Goal: Communication & Community: Ask a question

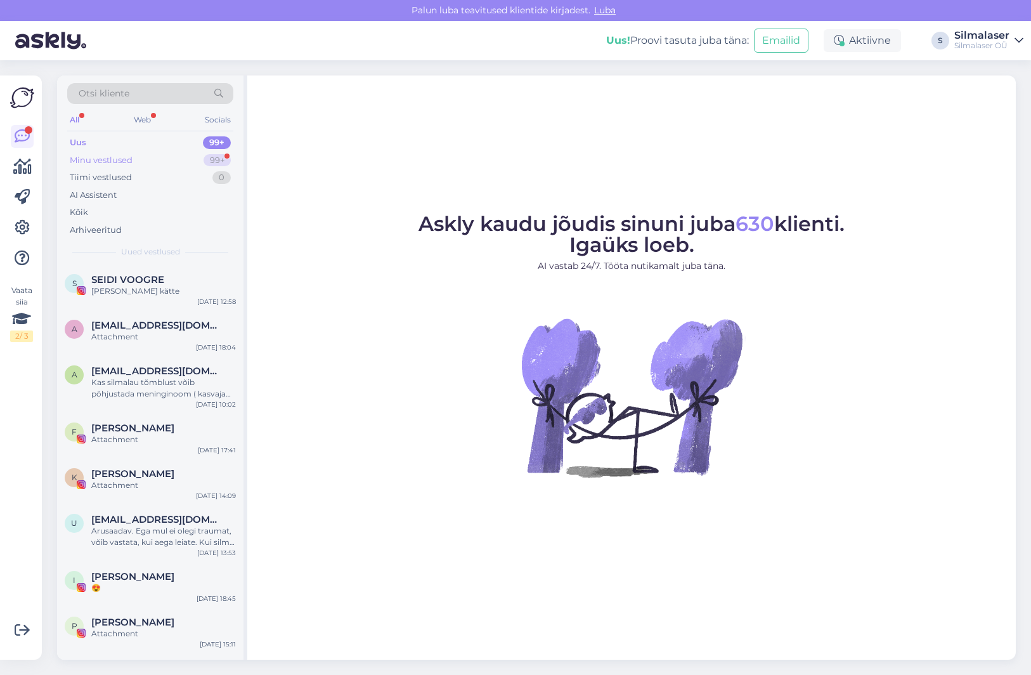
click at [122, 152] on div "Minu vestlused 99+" at bounding box center [150, 161] width 166 height 18
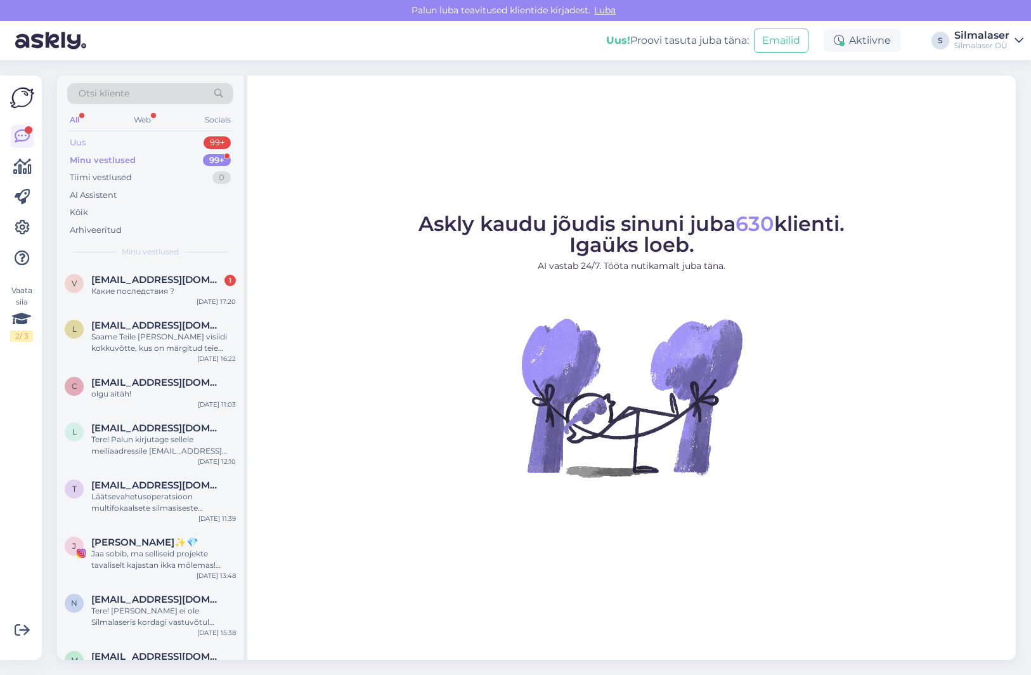
click at [114, 147] on div "Uus 99+" at bounding box center [150, 143] width 166 height 18
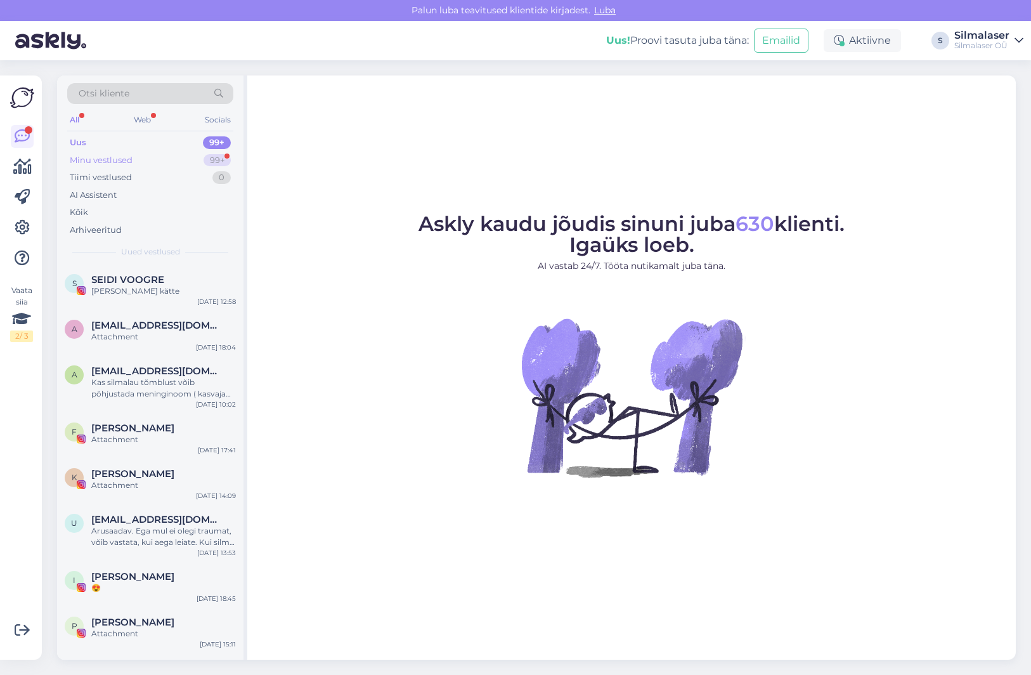
click at [117, 155] on div "Minu vestlused" at bounding box center [101, 160] width 63 height 13
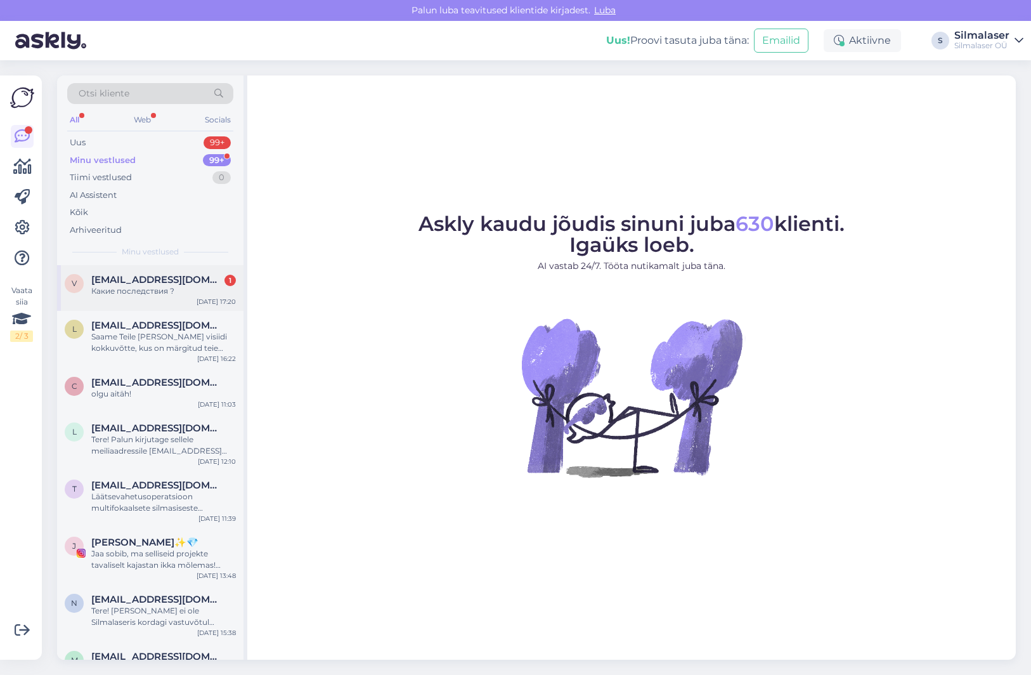
click at [130, 291] on div "Какие последствия ?" at bounding box center [163, 290] width 145 height 11
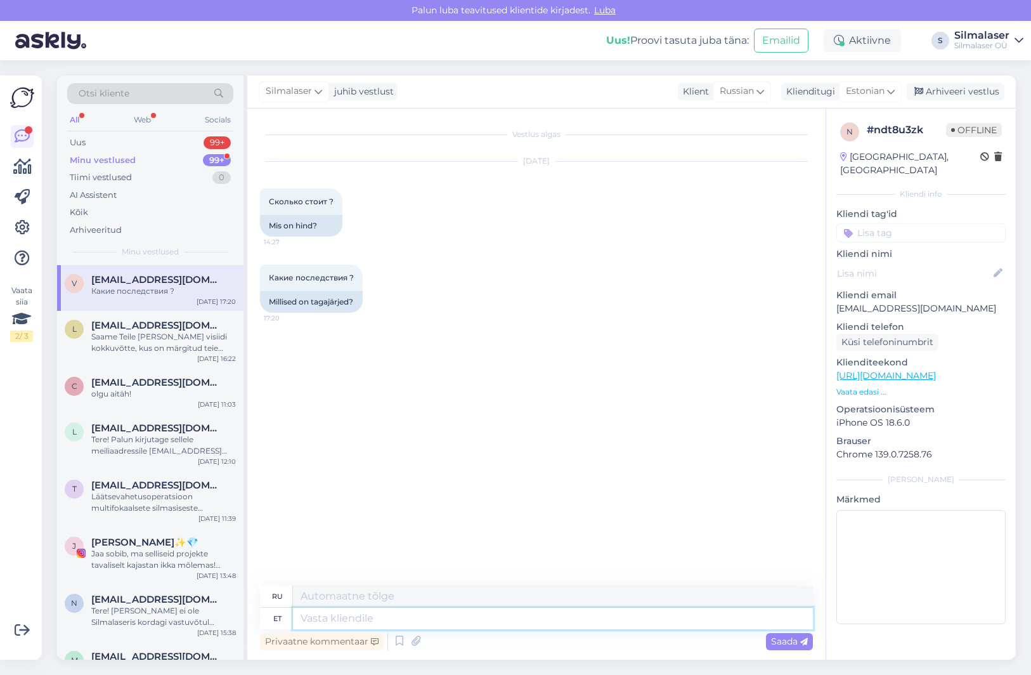
click at [327, 616] on textarea at bounding box center [553, 619] width 520 height 22
type textarea "Te"
type textarea "Т"
type textarea "Tere"
type textarea "Привет"
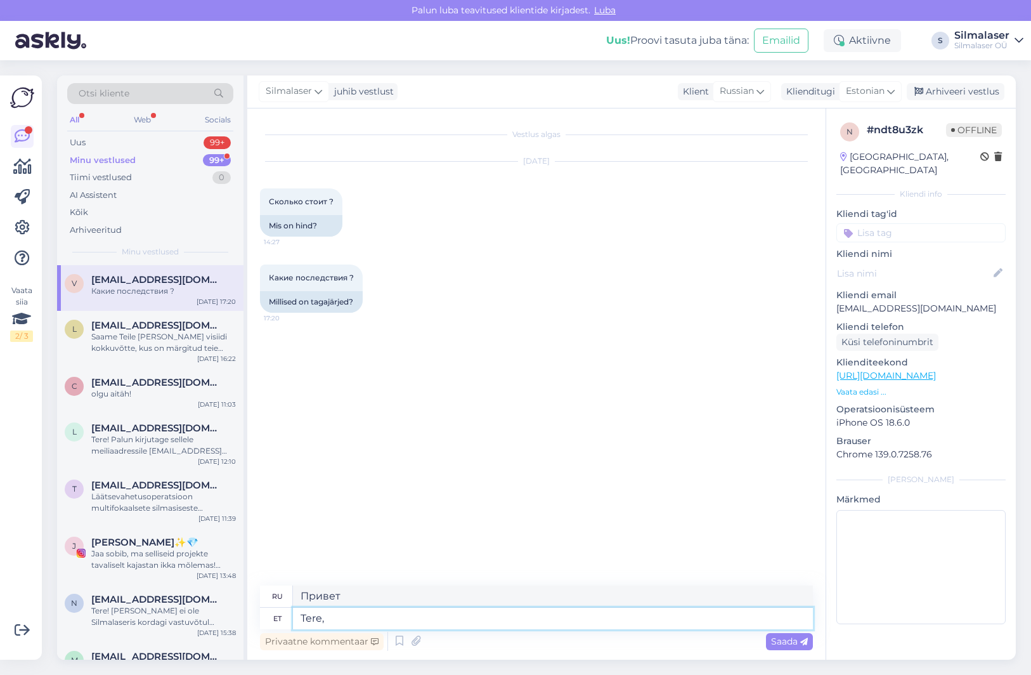
type textarea "Tere,"
type textarea "Привет,"
type textarea "Tere, mi"
type textarea "Привет, мы"
type textarea "Tere, mis"
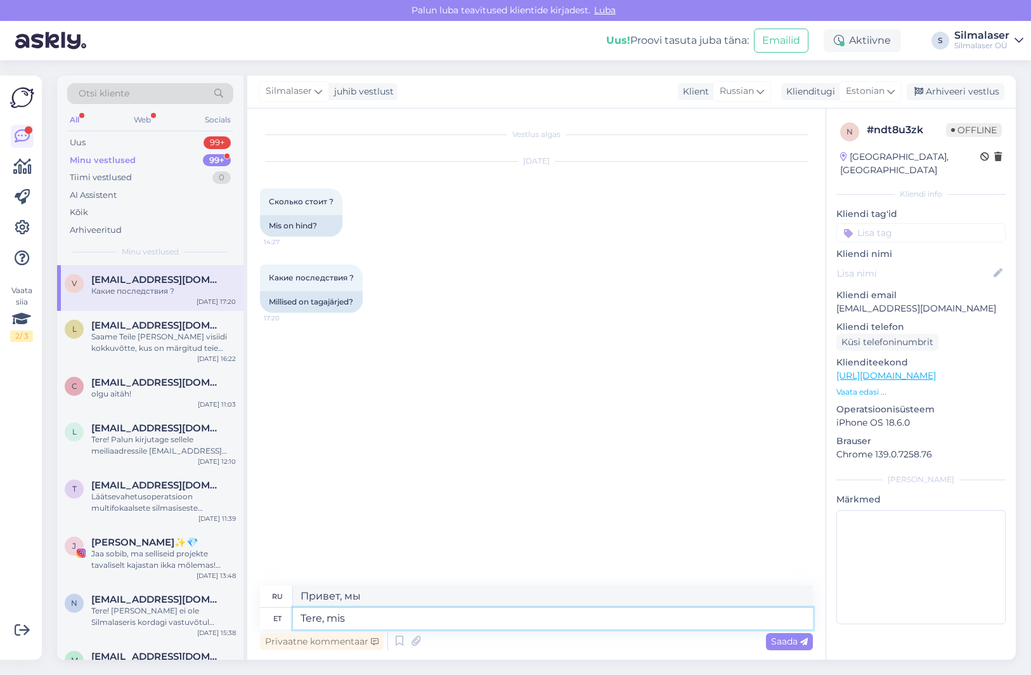
type textarea "Привет, что?"
type textarea "Tere, mis hinnast"
type textarea "Здравствуйте, какова цена?"
type textarea "Tere, mis hinnast te"
type textarea "Здравствуйте, какова ваша цена?"
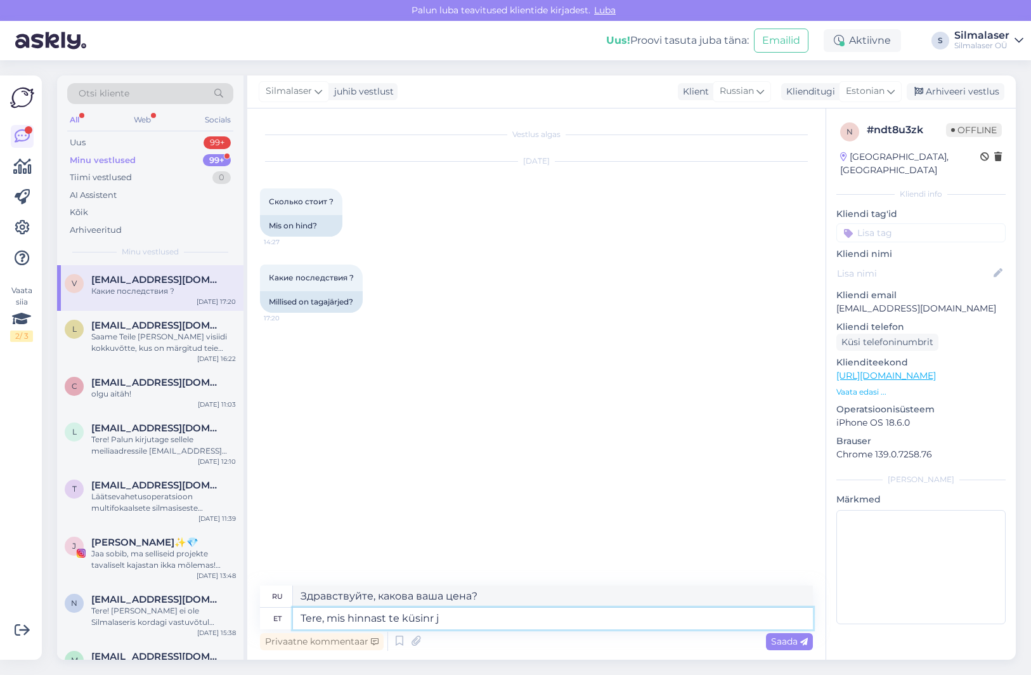
type textarea "Tere, mis hinnast te küsinr ja"
type textarea "Здравствуйте, какую цену вы запрашиваете?"
type textarea "Tere, mis hinnast te küsite ja t"
type textarea "Здравствуйте, какую цену вы запрашиваете и"
type textarea "Tere, mis hinnast te küsite ja tagajä"
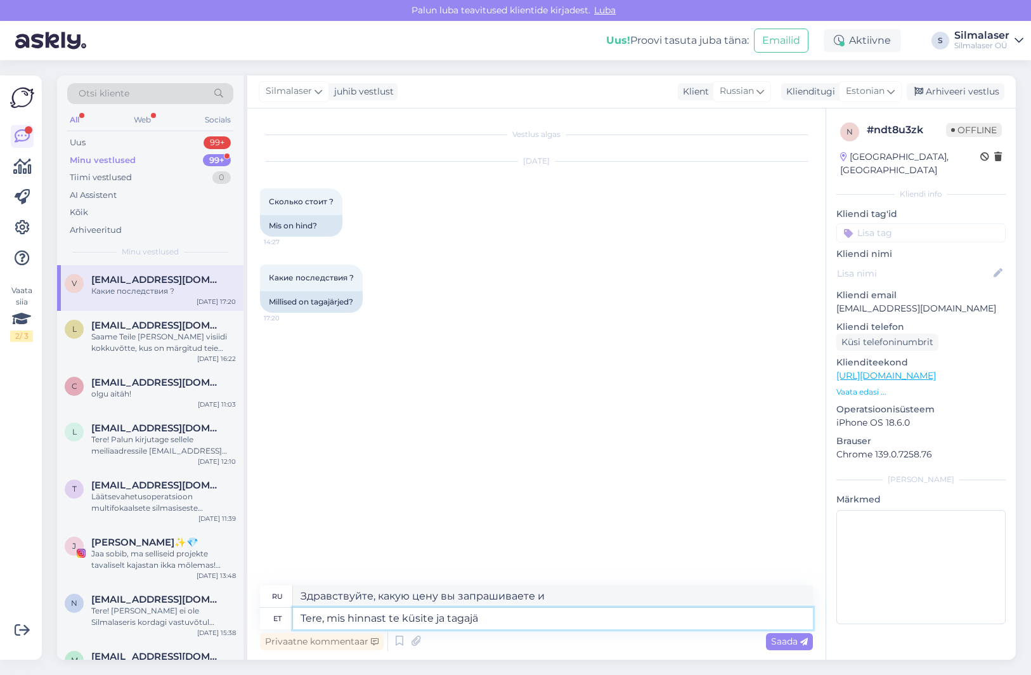
type textarea "Здравствуйте, какова цена и гарантия?"
type textarea "Tere, mis hinnast te küsite ja tagajär"
type textarea "Здравствуйте, какую цену вы запрашиваете и какая гарантия?"
type textarea "Tere, mis hinnast te küsite ja tagajärjest"
type textarea "Здравствуйте, какую цену вы запрашиваете и какой результат?"
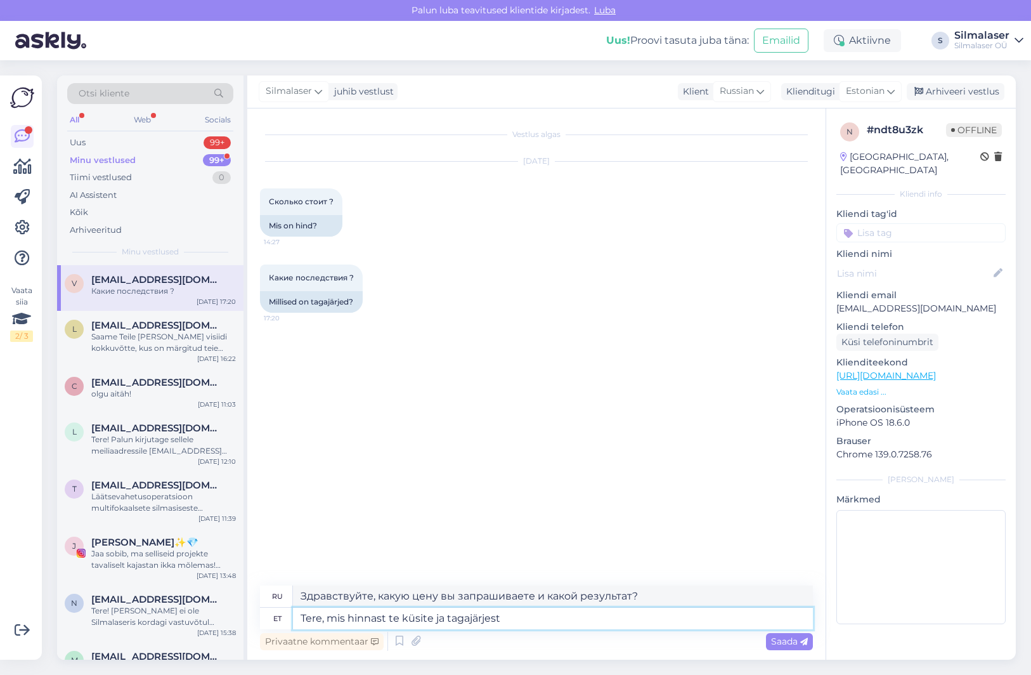
type textarea "Tere, mis hinnast te küsite ja tagajärjest?"
type textarea "Здравствуйте, какую цену вы запрашиваете и каков результат?"
type textarea "Tere, mis hinnast te küsite ja tagajärjest?"
click at [776, 639] on span "Saada" at bounding box center [789, 641] width 37 height 11
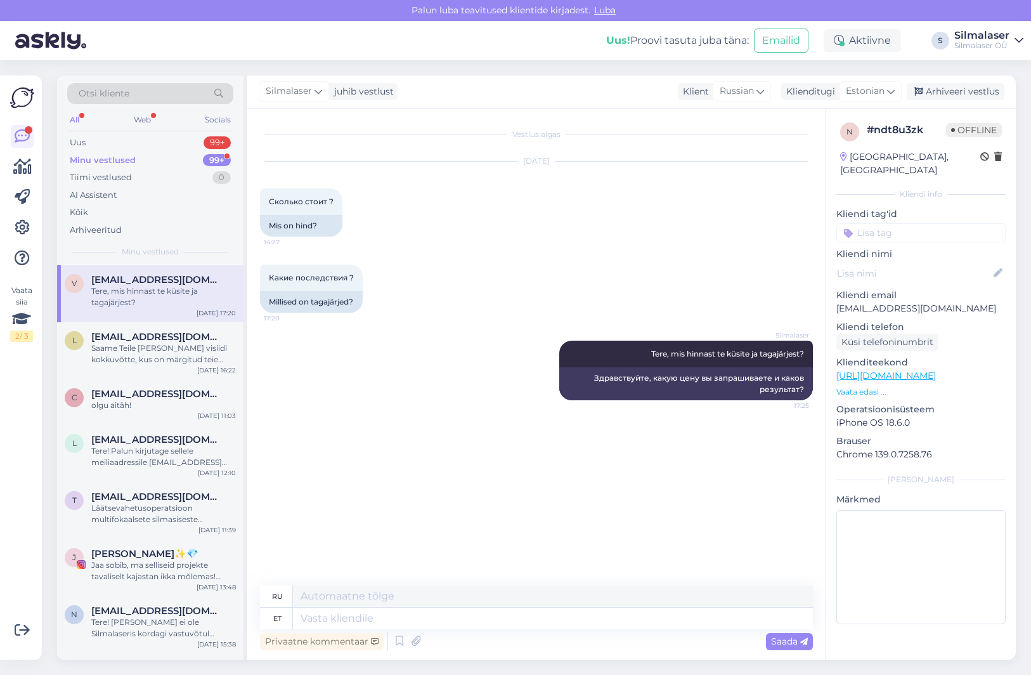
click at [558, 136] on div "Vestlus algas" at bounding box center [536, 134] width 553 height 11
click at [538, 130] on div "Vestlus algas" at bounding box center [536, 134] width 553 height 11
click at [542, 160] on div "[DATE]" at bounding box center [536, 160] width 553 height 11
